Goal: Obtain resource: Download file/media

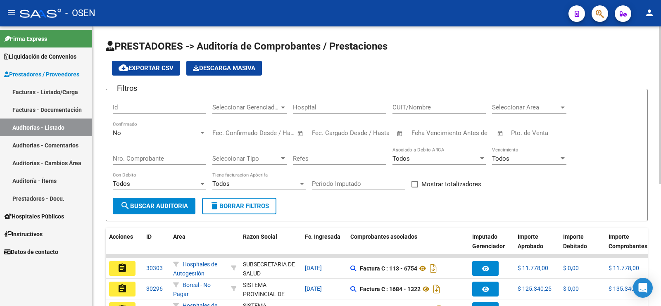
click at [160, 152] on div "Nro. Comprobante" at bounding box center [159, 156] width 93 height 18
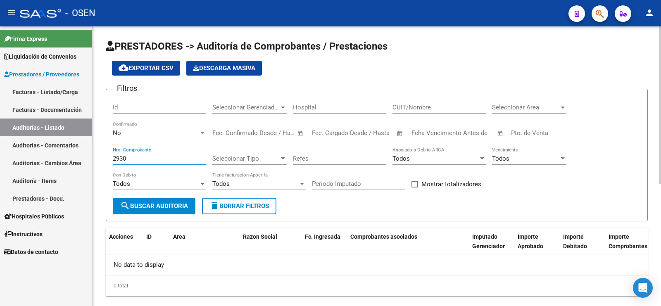
scroll to position [15, 0]
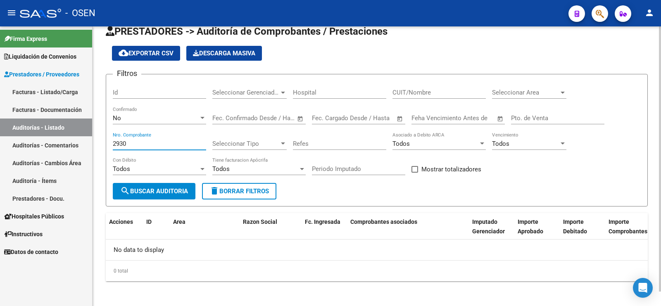
type input "2930"
click at [150, 118] on div "No" at bounding box center [156, 117] width 86 height 7
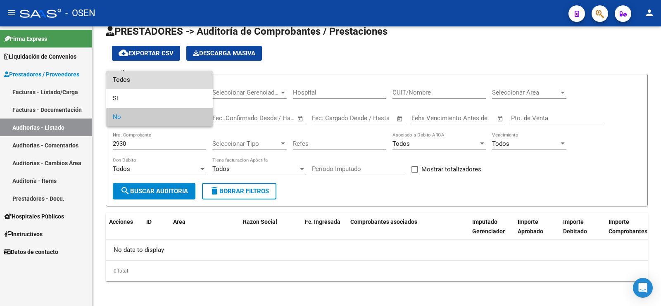
click at [156, 86] on span "Todos" at bounding box center [159, 80] width 93 height 19
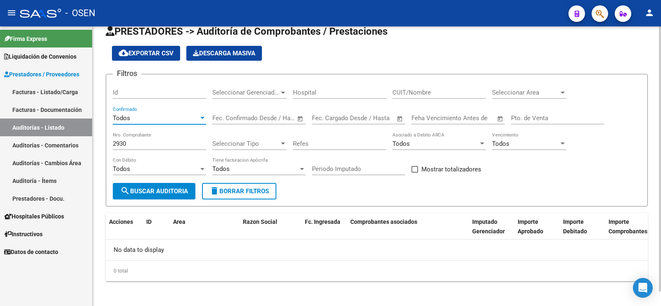
click at [150, 141] on input "2930" at bounding box center [159, 143] width 93 height 7
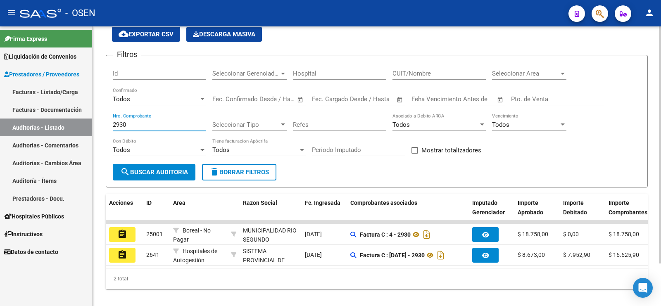
scroll to position [50, 0]
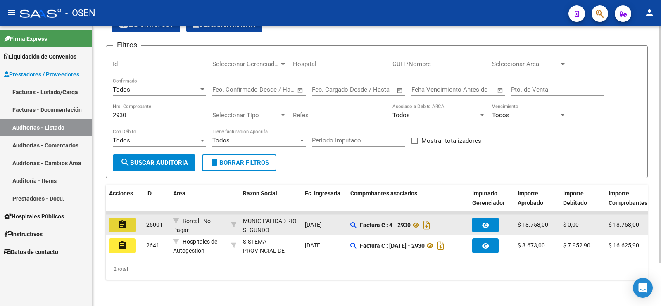
click at [120, 220] on mat-icon "assignment" at bounding box center [122, 225] width 10 height 10
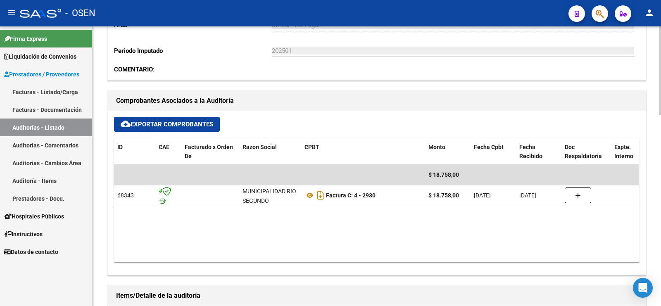
scroll to position [310, 0]
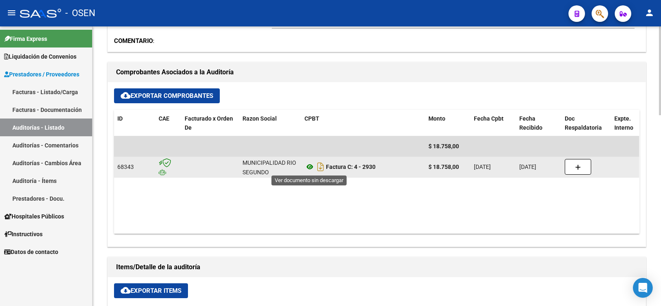
click at [309, 169] on icon at bounding box center [310, 167] width 11 height 10
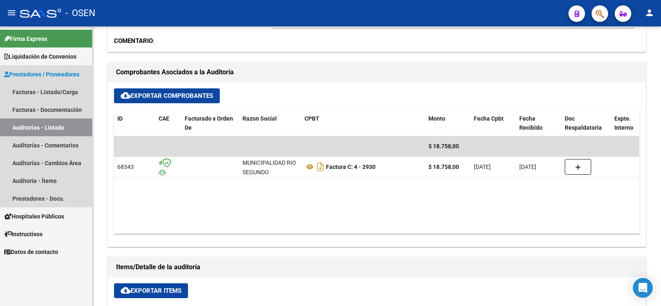
click at [46, 124] on link "Auditorías - Listado" at bounding box center [46, 128] width 92 height 18
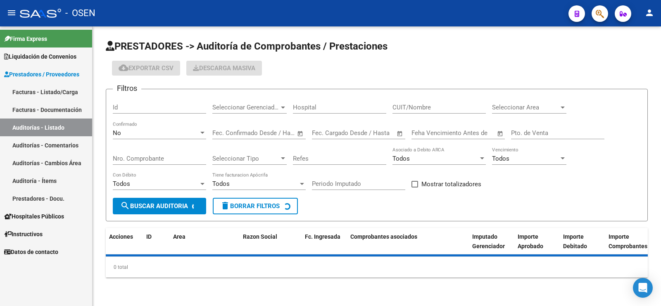
click at [183, 124] on div "No Confirmado" at bounding box center [159, 130] width 93 height 18
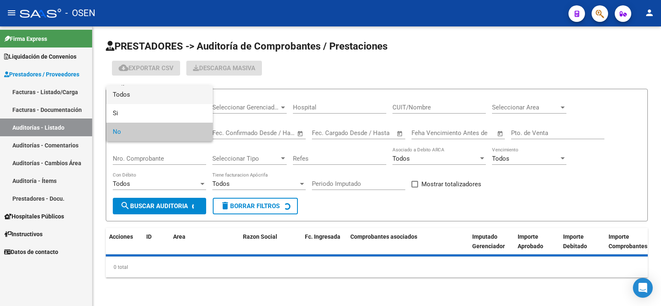
click at [186, 95] on span "Todos" at bounding box center [159, 95] width 93 height 19
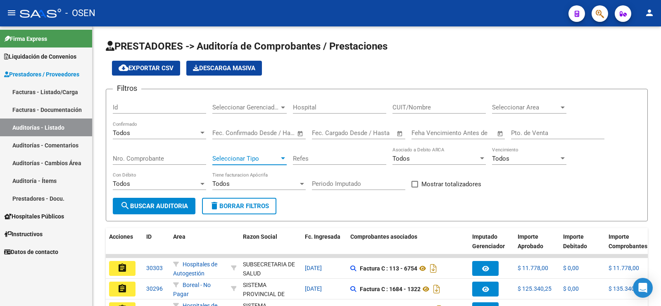
click at [240, 155] on span "Seleccionar Tipo" at bounding box center [245, 158] width 67 height 7
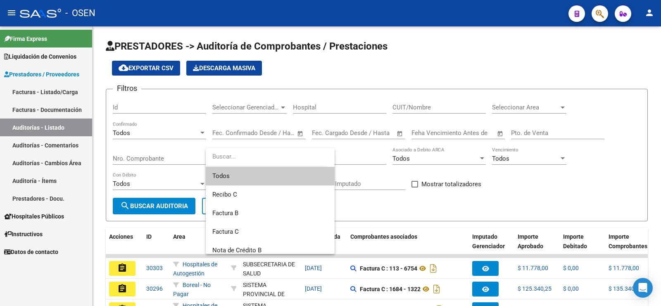
click at [137, 186] on div at bounding box center [330, 153] width 661 height 306
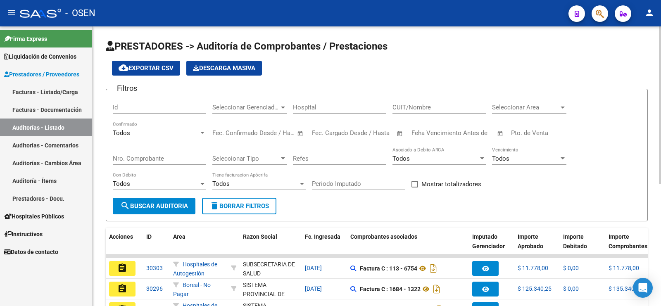
click at [145, 152] on div "Nro. Comprobante" at bounding box center [159, 156] width 93 height 18
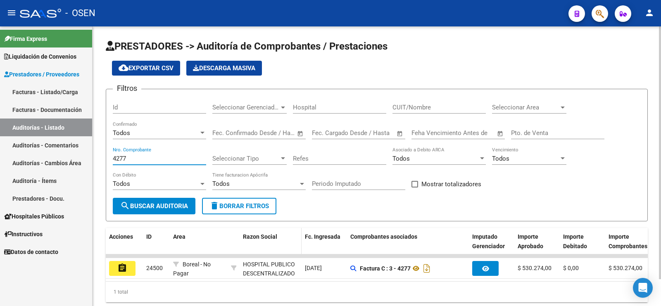
scroll to position [29, 0]
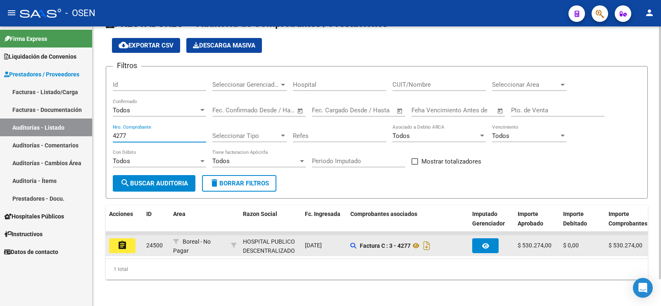
type input "4277"
click at [119, 241] on mat-icon "assignment" at bounding box center [122, 246] width 10 height 10
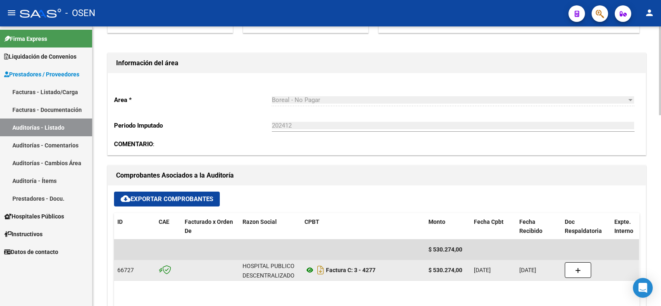
scroll to position [258, 0]
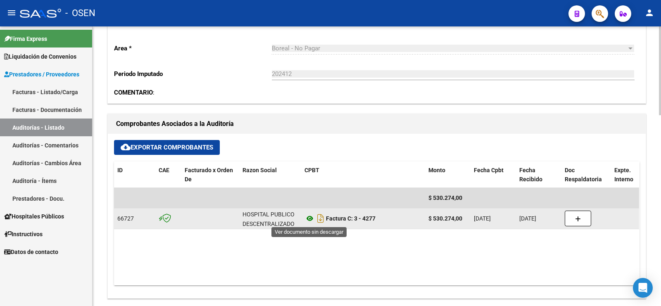
click at [310, 217] on icon at bounding box center [310, 219] width 11 height 10
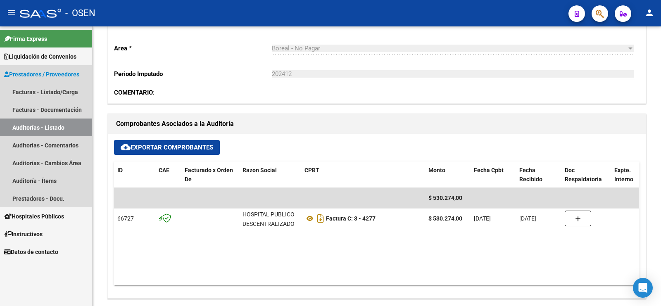
click at [34, 126] on link "Auditorías - Listado" at bounding box center [46, 128] width 92 height 18
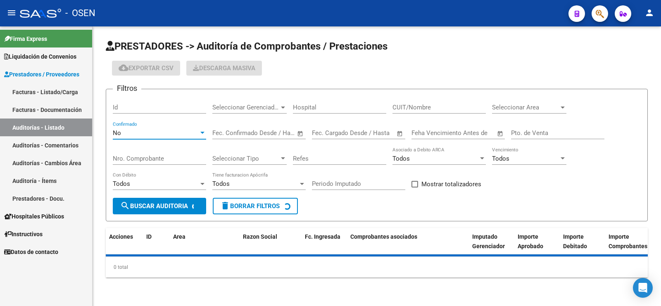
click at [155, 131] on div "No" at bounding box center [156, 132] width 86 height 7
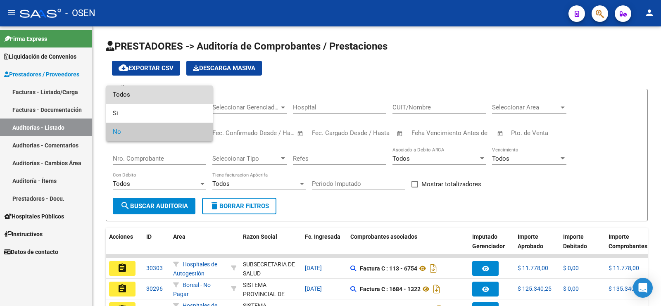
click at [159, 96] on span "Todos" at bounding box center [159, 95] width 93 height 19
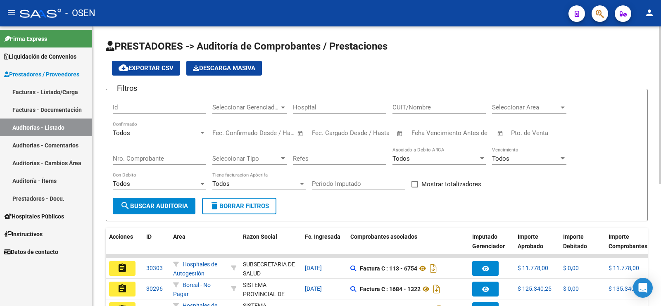
click at [155, 153] on div "Nro. Comprobante" at bounding box center [159, 156] width 93 height 18
click at [155, 162] on div "Nro. Comprobante" at bounding box center [159, 156] width 93 height 18
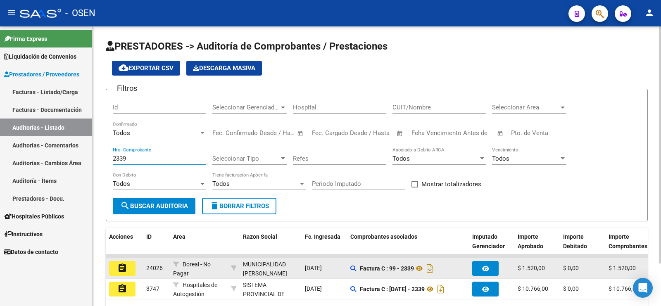
type input "2339"
click at [117, 268] on mat-icon "assignment" at bounding box center [122, 268] width 10 height 10
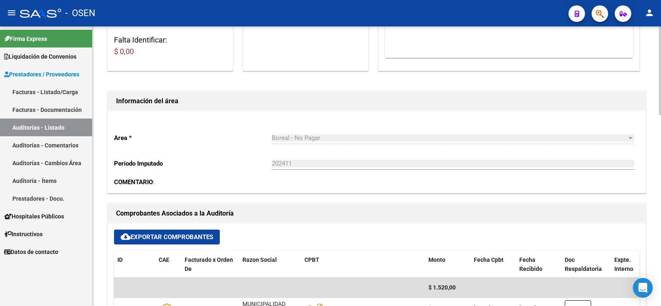
scroll to position [207, 0]
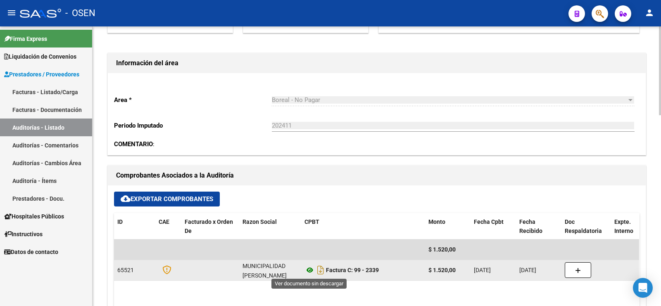
click at [310, 272] on icon at bounding box center [310, 270] width 11 height 10
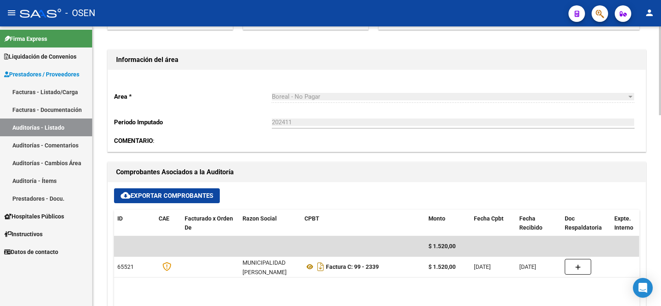
scroll to position [155, 0]
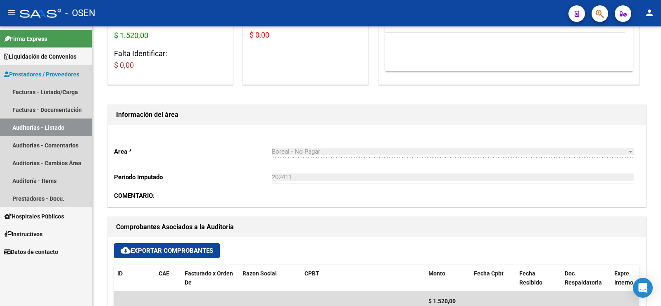
click at [64, 132] on link "Auditorías - Listado" at bounding box center [46, 128] width 92 height 18
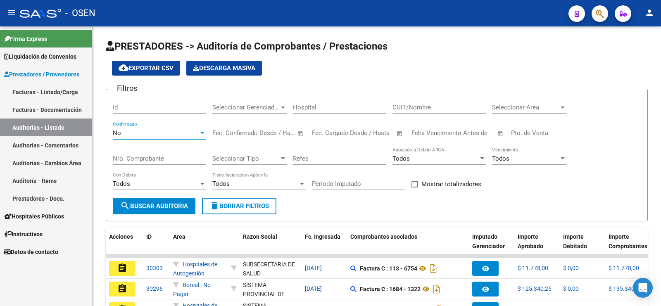
click at [148, 136] on div "No" at bounding box center [156, 132] width 86 height 7
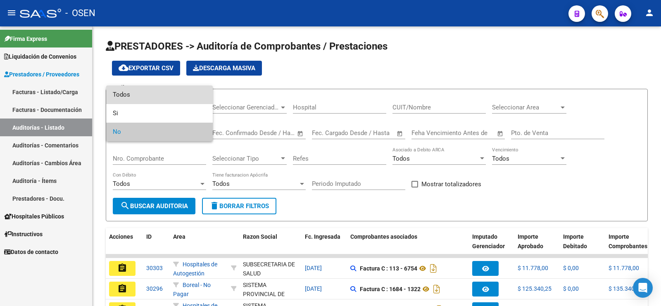
click at [154, 100] on span "Todos" at bounding box center [159, 95] width 93 height 19
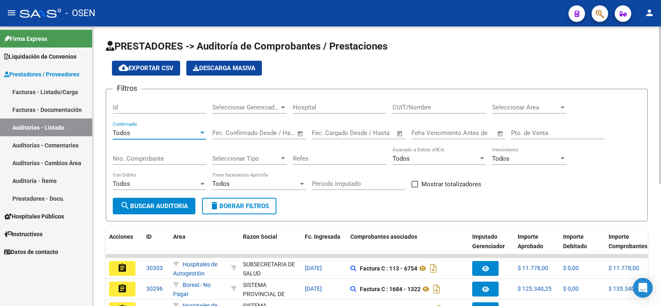
click at [142, 157] on input "Nro. Comprobante" at bounding box center [159, 158] width 93 height 7
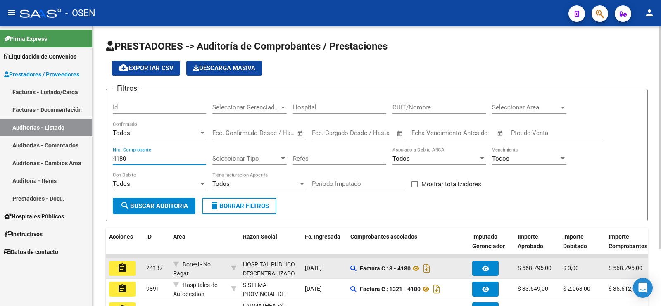
type input "4180"
click at [133, 261] on button "assignment" at bounding box center [122, 268] width 26 height 15
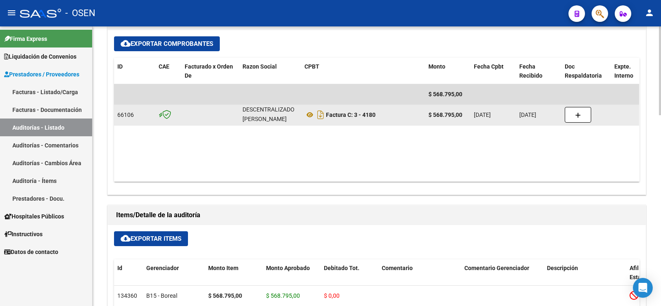
scroll to position [362, 0]
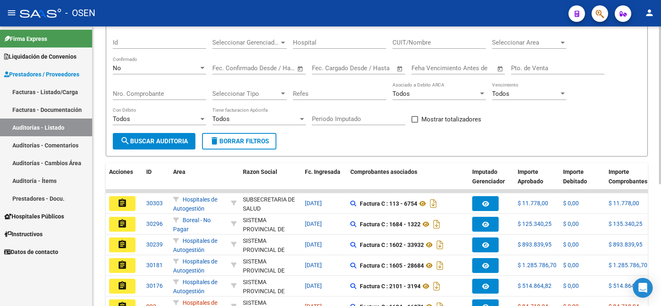
scroll to position [52, 0]
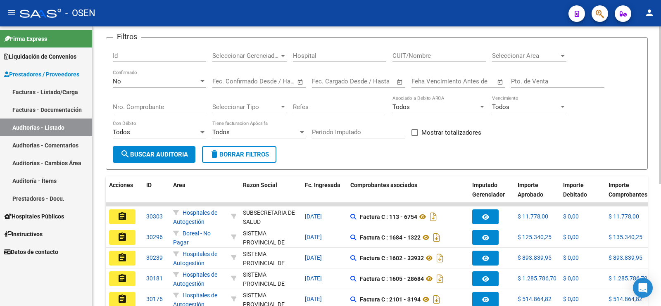
click at [162, 79] on div "No" at bounding box center [156, 81] width 86 height 7
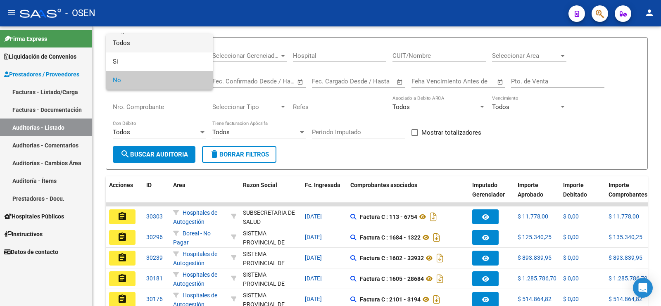
click at [177, 48] on span "Todos" at bounding box center [159, 43] width 93 height 19
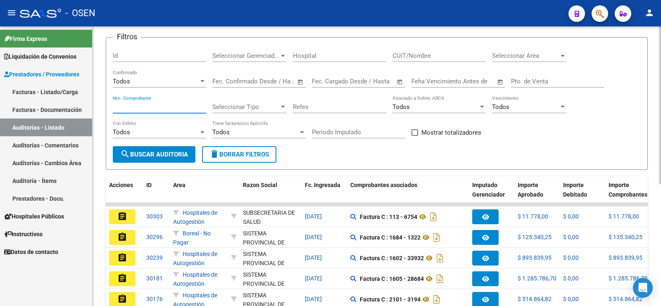
click at [150, 104] on input "Nro. Comprobante" at bounding box center [159, 106] width 93 height 7
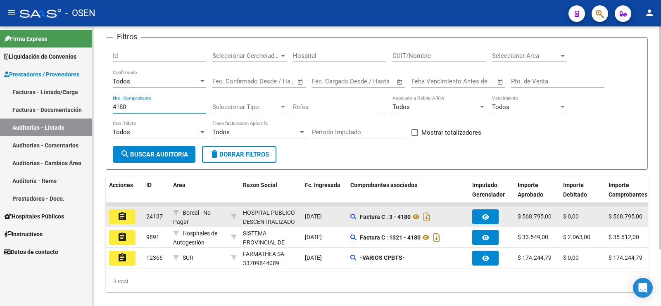
type input "4180"
click at [119, 212] on mat-icon "assignment" at bounding box center [122, 217] width 10 height 10
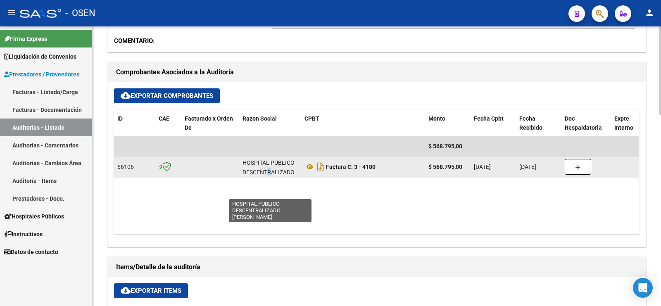
scroll to position [20, 0]
drag, startPoint x: 267, startPoint y: 169, endPoint x: 289, endPoint y: 174, distance: 22.7
click at [289, 174] on div "HOSPITAL PUBLICO DESCENTRALIZADO [PERSON_NAME]" at bounding box center [270, 162] width 55 height 28
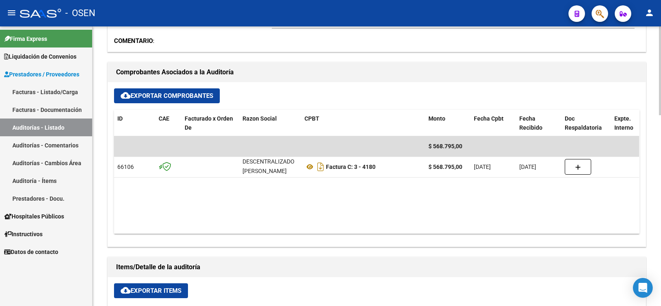
click at [281, 193] on datatable-body "$ 568.795,00 66106 HOSPITAL PUBLICO DESCENTRALIZADO [PERSON_NAME] Factura C: 3 …" at bounding box center [376, 185] width 525 height 98
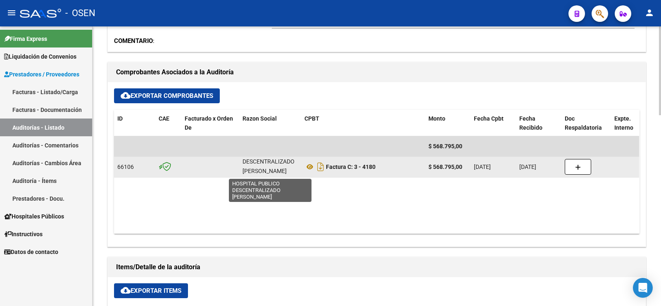
click at [253, 167] on div "HOSPITAL PUBLICO DESCENTRALIZADO [PERSON_NAME]" at bounding box center [270, 162] width 55 height 28
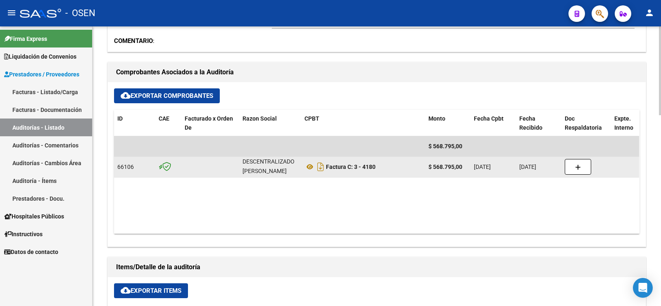
click at [261, 164] on div "HOSPITAL PUBLICO DESCENTRALIZADO [PERSON_NAME]" at bounding box center [270, 162] width 55 height 28
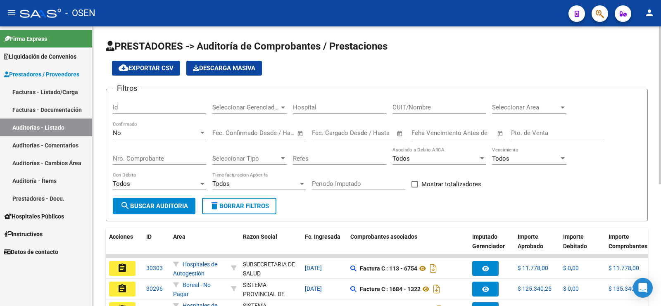
click at [160, 147] on div "Nro. Comprobante" at bounding box center [159, 156] width 93 height 18
click at [162, 129] on div "No" at bounding box center [156, 132] width 86 height 7
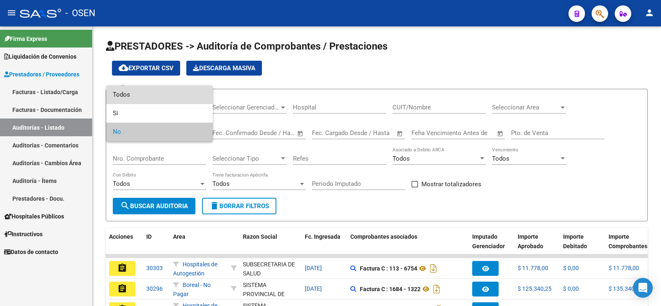
click at [162, 95] on span "Todos" at bounding box center [159, 95] width 93 height 19
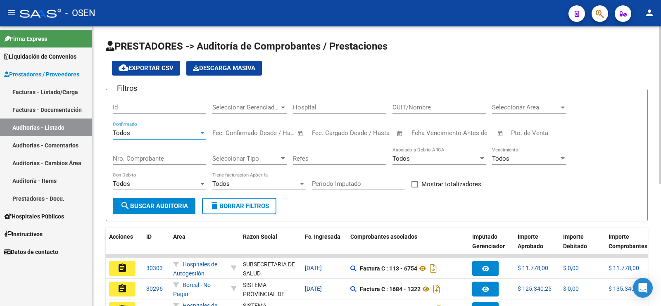
click at [139, 156] on input "Nro. Comprobante" at bounding box center [159, 158] width 93 height 7
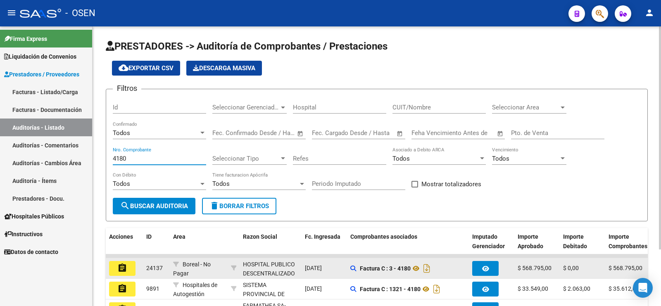
type input "4180"
click at [112, 265] on button "assignment" at bounding box center [122, 268] width 26 height 15
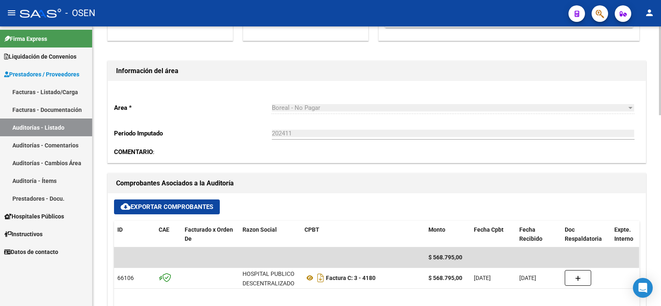
scroll to position [258, 0]
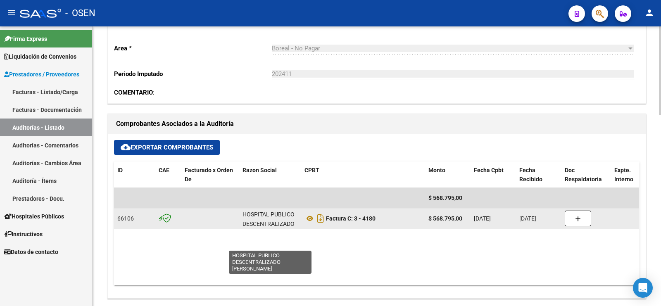
click at [261, 220] on div "HOSPITAL PUBLICO DESCENTRALIZADO [PERSON_NAME]" at bounding box center [270, 224] width 55 height 28
click at [283, 217] on div "HOSPITAL PUBLICO DESCENTRALIZADO [PERSON_NAME]" at bounding box center [270, 224] width 55 height 28
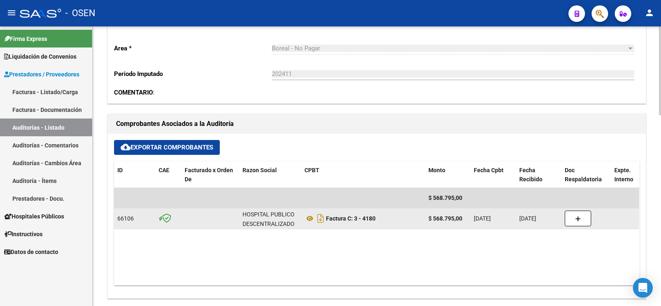
click at [269, 227] on datatable-body-cell "HOSPITAL PUBLICO DESCENTRALIZADO [PERSON_NAME]" at bounding box center [270, 219] width 62 height 20
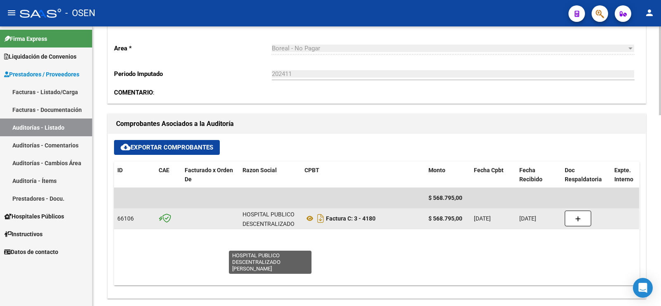
click at [269, 223] on div "HOSPITAL PUBLICO DESCENTRALIZADO [PERSON_NAME]" at bounding box center [270, 224] width 55 height 28
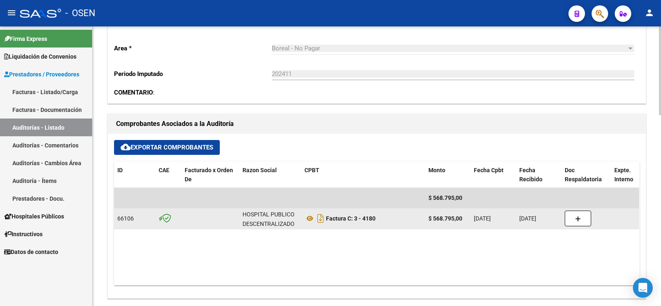
click at [271, 219] on div "HOSPITAL PUBLICO DESCENTRALIZADO [PERSON_NAME]" at bounding box center [270, 224] width 55 height 28
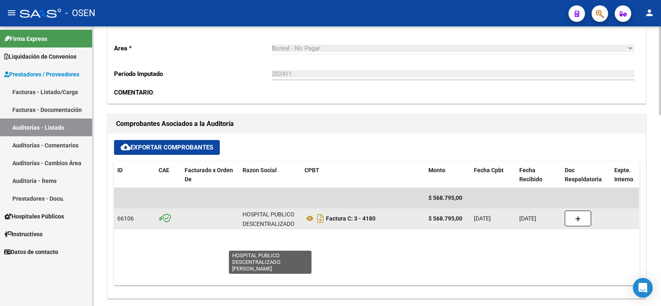
click at [272, 217] on div "HOSPITAL PUBLICO DESCENTRALIZADO [PERSON_NAME]" at bounding box center [270, 224] width 55 height 28
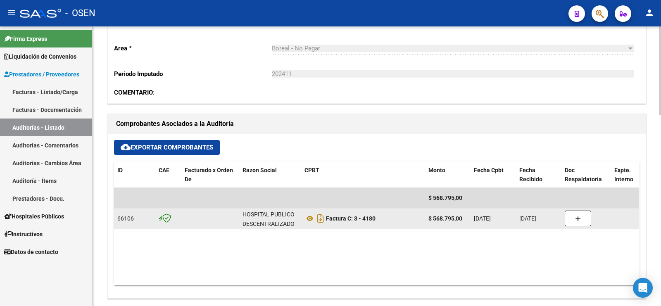
click at [276, 213] on div "HOSPITAL PUBLICO DESCENTRALIZADO [PERSON_NAME]" at bounding box center [270, 224] width 55 height 28
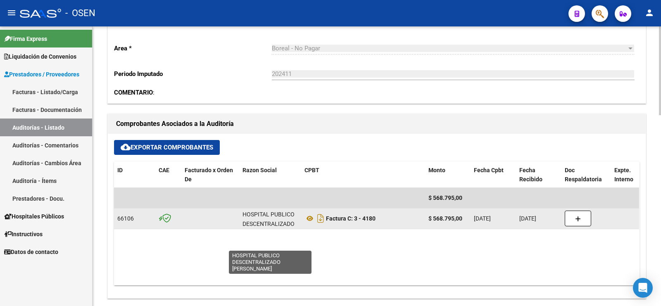
click at [282, 220] on div "HOSPITAL PUBLICO DESCENTRALIZADO [PERSON_NAME]" at bounding box center [270, 224] width 55 height 28
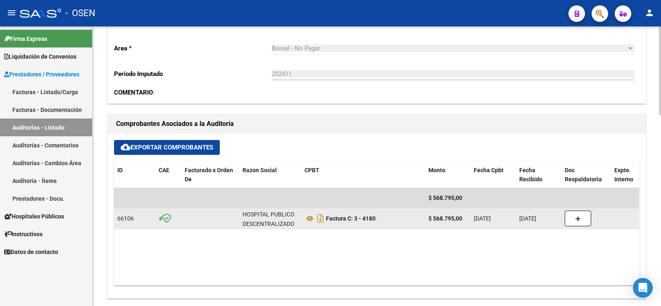
click at [287, 211] on div "HOSPITAL PUBLICO DESCENTRALIZADO [PERSON_NAME]" at bounding box center [270, 224] width 55 height 28
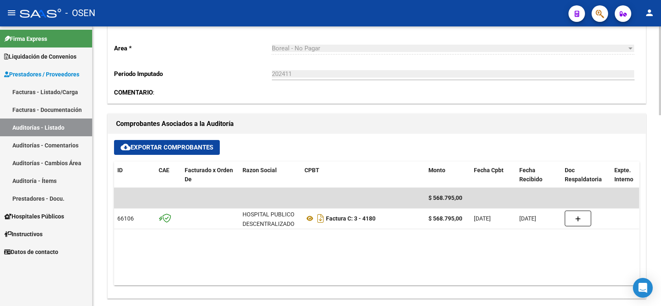
click at [283, 235] on datatable-body "$ 568.795,00 66106 HOSPITAL PUBLICO DESCENTRALIZADO [PERSON_NAME] Factura C: 3 …" at bounding box center [376, 237] width 525 height 98
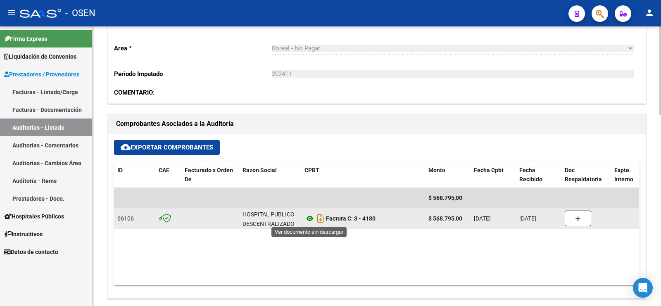
click at [307, 223] on icon at bounding box center [310, 219] width 11 height 10
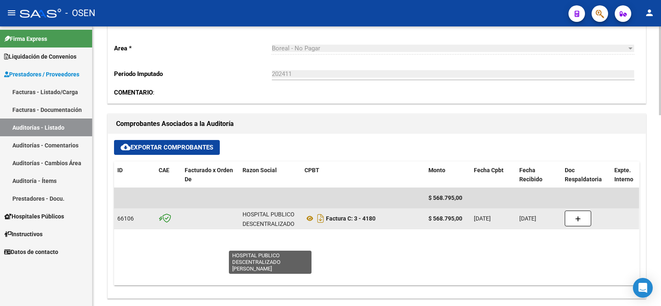
click at [272, 223] on div "HOSPITAL PUBLICO DESCENTRALIZADO [PERSON_NAME]" at bounding box center [270, 224] width 55 height 28
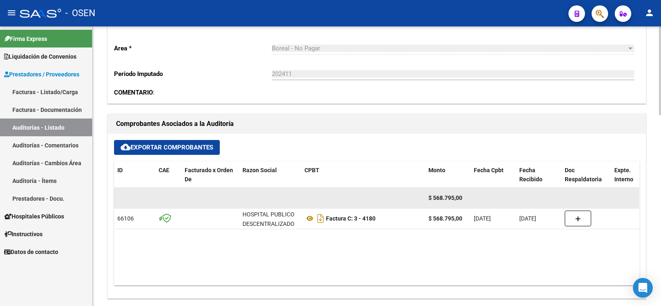
click at [278, 205] on datatable-body-cell at bounding box center [270, 198] width 62 height 20
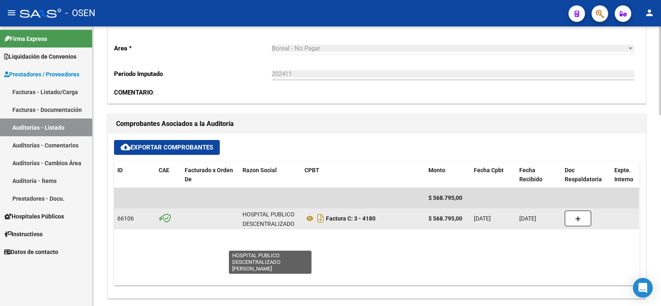
drag, startPoint x: 293, startPoint y: 215, endPoint x: 250, endPoint y: 226, distance: 44.6
click at [293, 216] on div "HOSPITAL PUBLICO DESCENTRALIZADO [PERSON_NAME]" at bounding box center [270, 224] width 55 height 28
drag, startPoint x: 250, startPoint y: 219, endPoint x: 262, endPoint y: 218, distance: 11.2
click at [252, 219] on div "HOSPITAL PUBLICO DESCENTRALIZADO [PERSON_NAME]" at bounding box center [270, 224] width 55 height 28
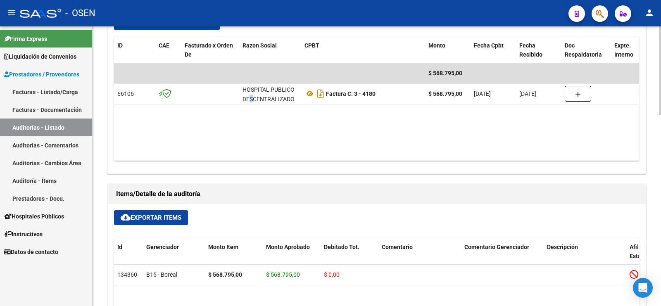
scroll to position [362, 0]
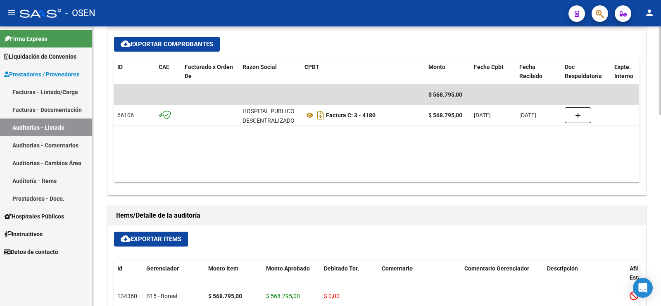
click at [331, 150] on datatable-body "$ 568.795,00 66106 HOSPITAL PUBLICO DESCENTRALIZADO [PERSON_NAME] Factura C: 3 …" at bounding box center [376, 134] width 525 height 98
